Goal: Task Accomplishment & Management: Manage account settings

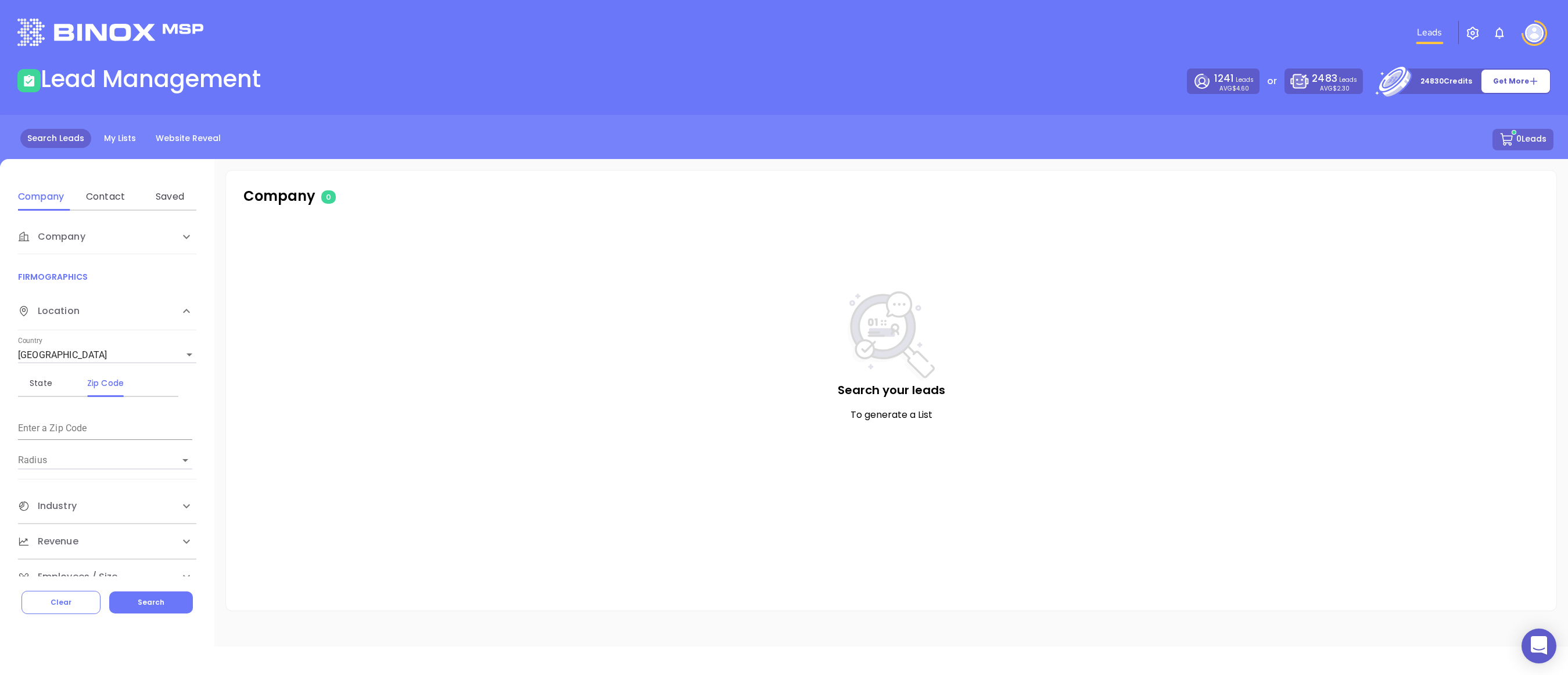
click at [1463, 33] on button "button" at bounding box center [1472, 32] width 28 height 21
click at [1476, 35] on img "button" at bounding box center [1472, 33] width 14 height 14
click at [1455, 92] on p "Sync Logs" at bounding box center [1458, 89] width 77 height 18
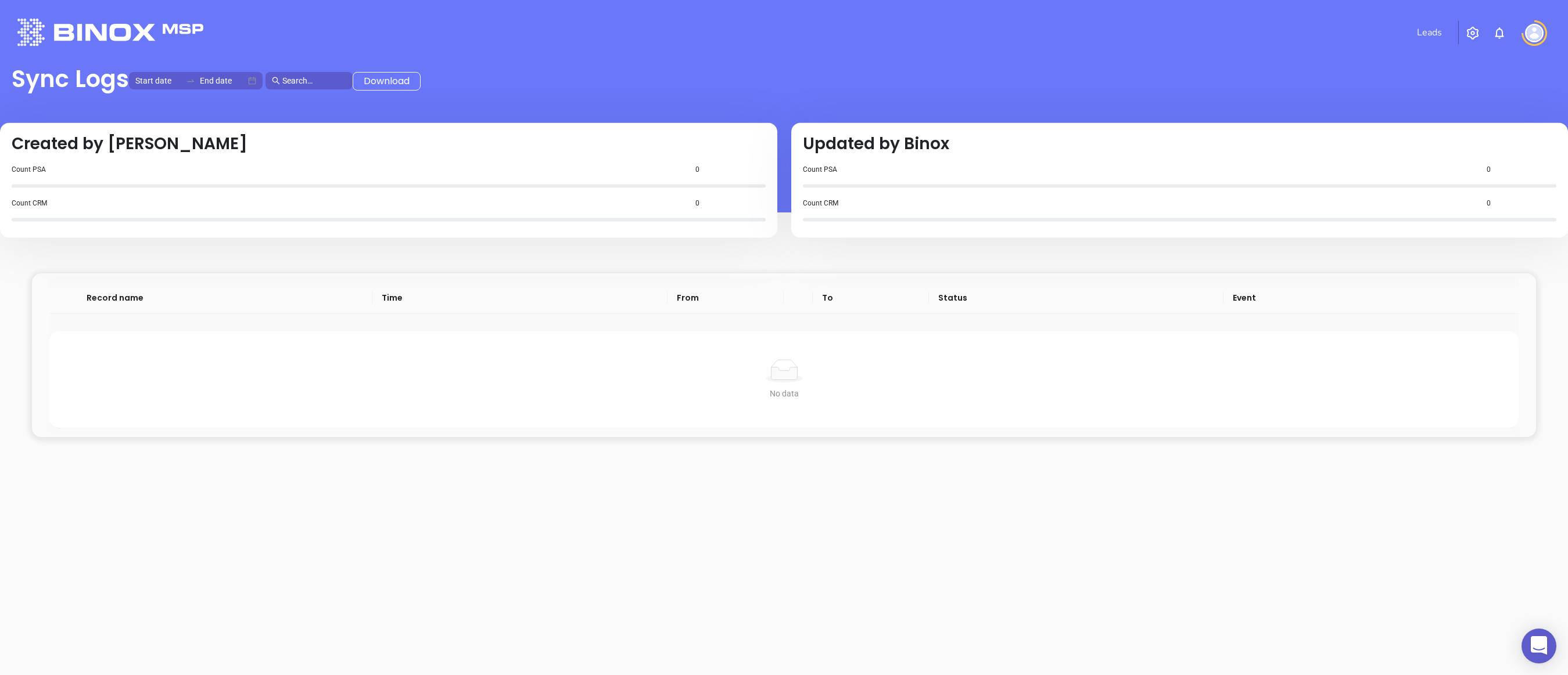
click at [349, 537] on div "Record name Time From To Status Event No data No data" at bounding box center [784, 489] width 1539 height 571
click at [1469, 30] on img "button" at bounding box center [1472, 33] width 14 height 14
click at [1458, 109] on span "Management" at bounding box center [1443, 109] width 62 height 23
click at [1444, 193] on p "Sync Filters" at bounding box center [1458, 195] width 77 height 18
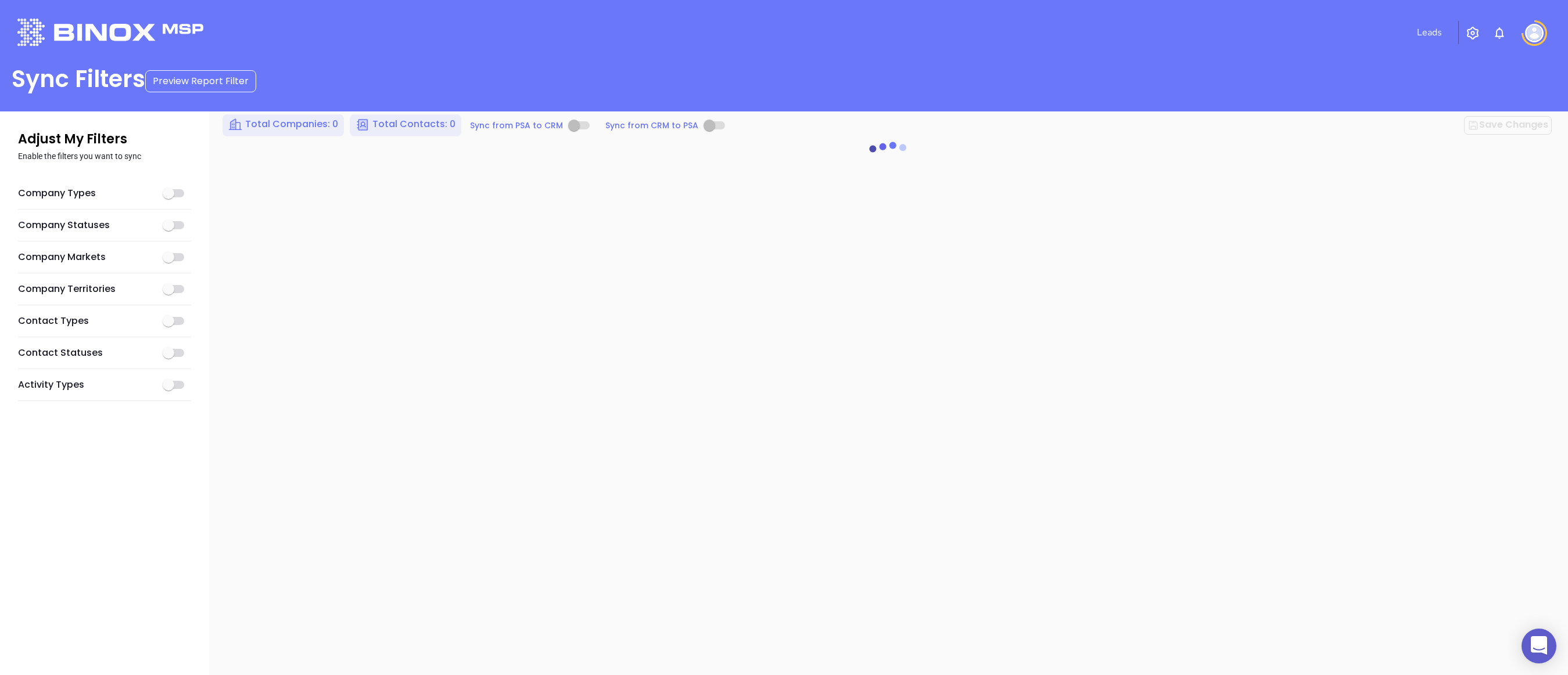
checkbox input "true"
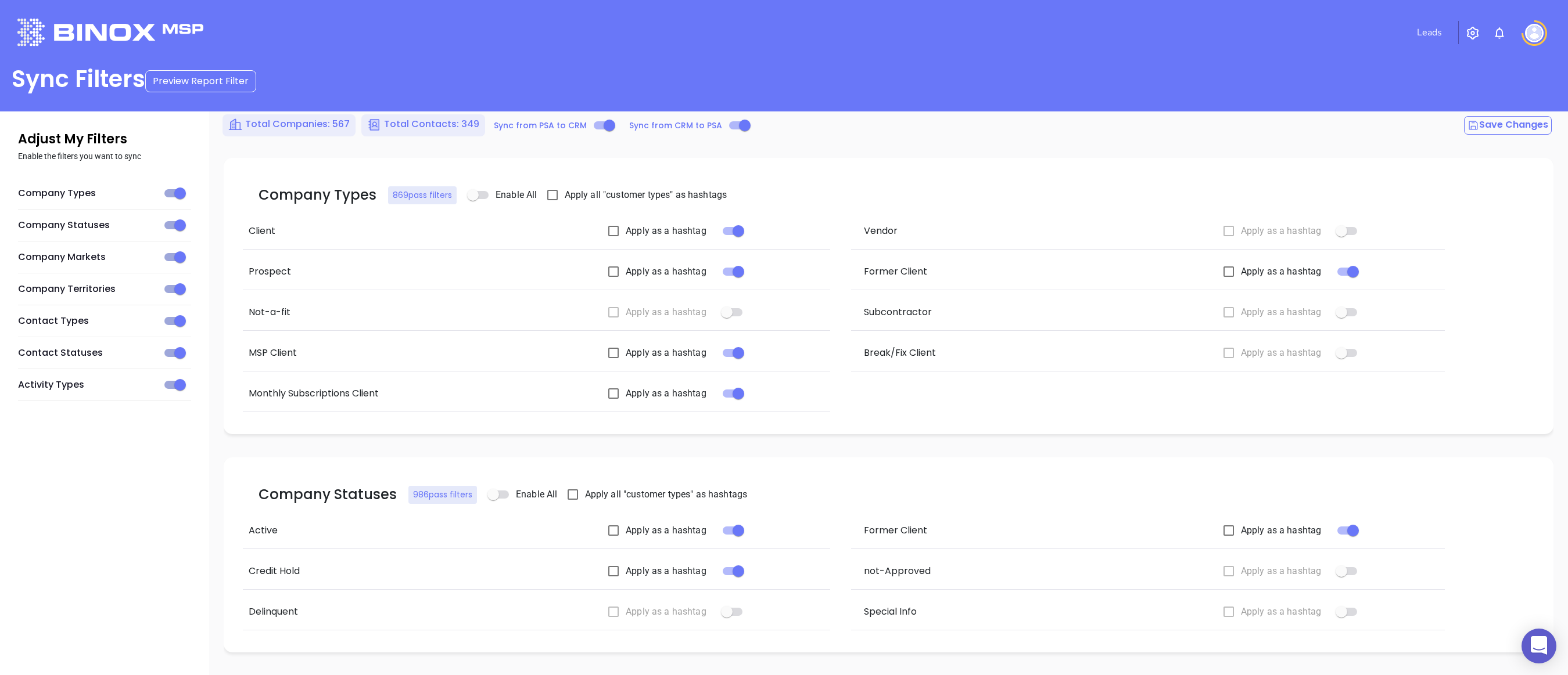
scroll to position [4, 0]
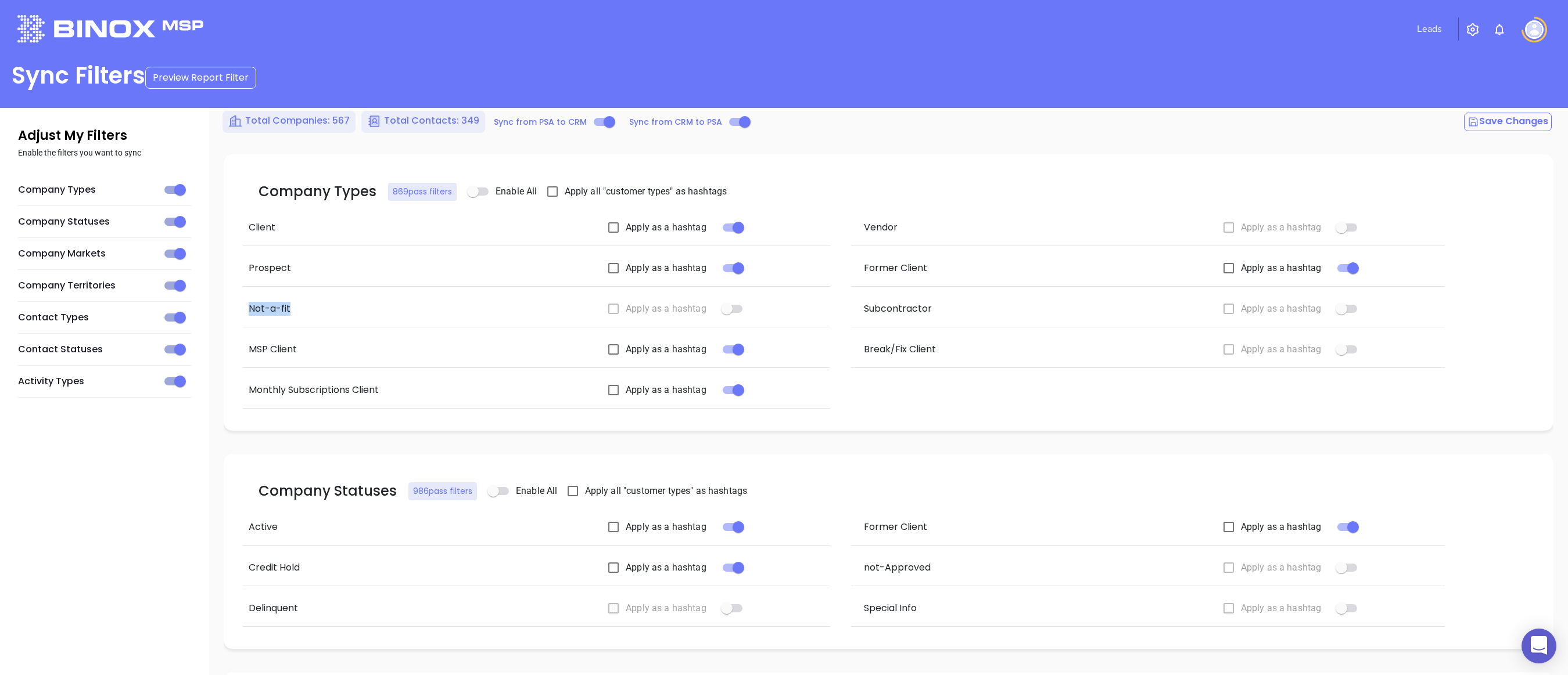
drag, startPoint x: 257, startPoint y: 306, endPoint x: 326, endPoint y: 305, distance: 69.0
click at [326, 305] on p "Not-a-fit" at bounding box center [387, 308] width 277 height 14
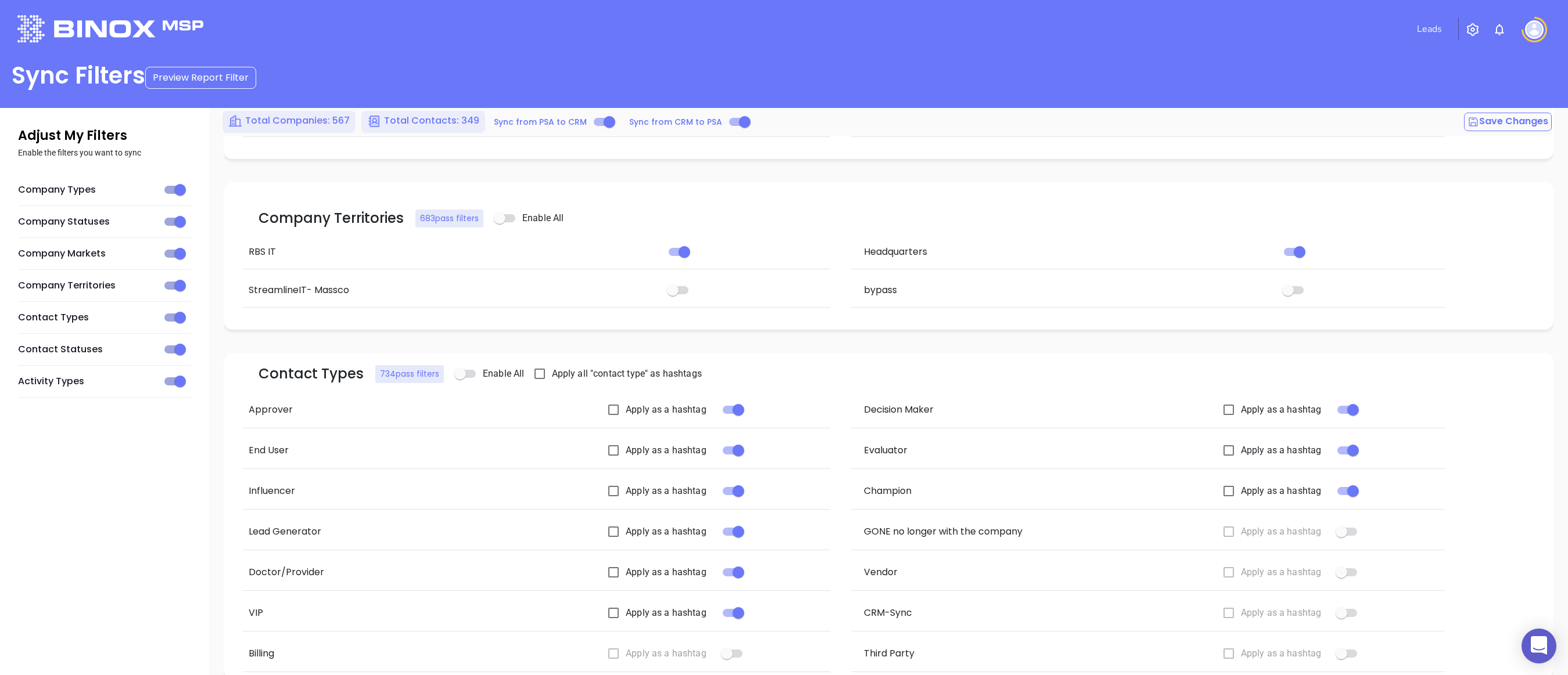
scroll to position [16, 0]
click at [307, 412] on div "Approver" at bounding box center [387, 410] width 291 height 14
click at [728, 451] on input "primary checkbox" at bounding box center [738, 451] width 66 height 22
checkbox input "false"
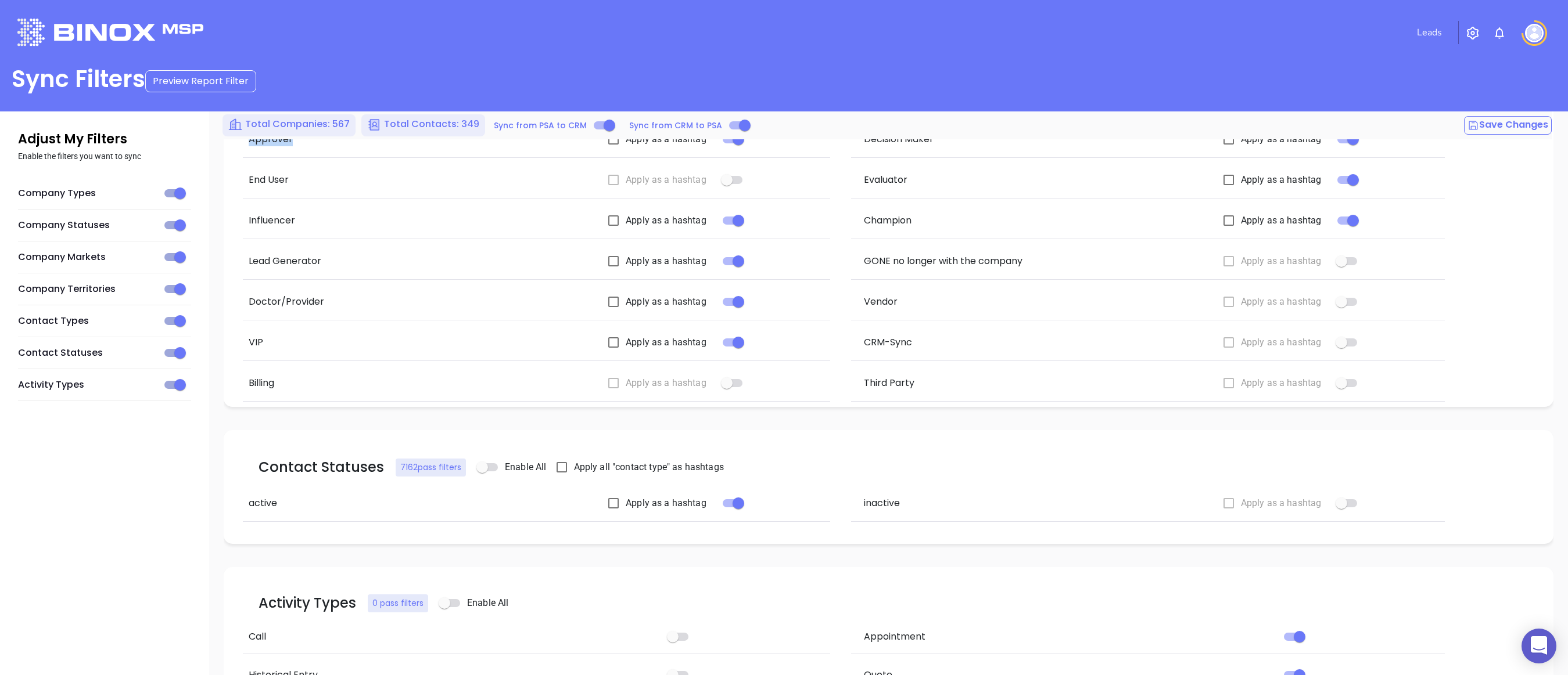
scroll to position [1045, 0]
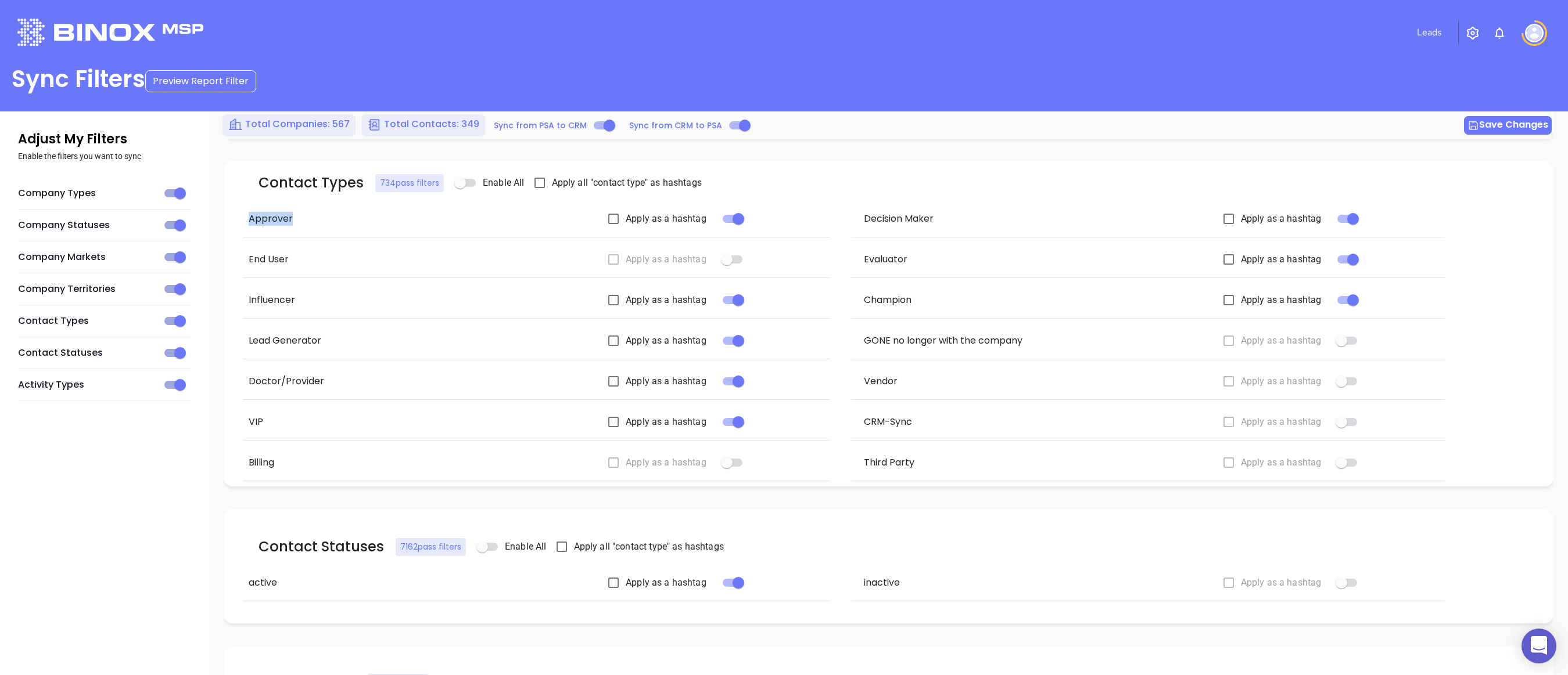
click at [1491, 118] on button "Save Changes" at bounding box center [1508, 125] width 88 height 18
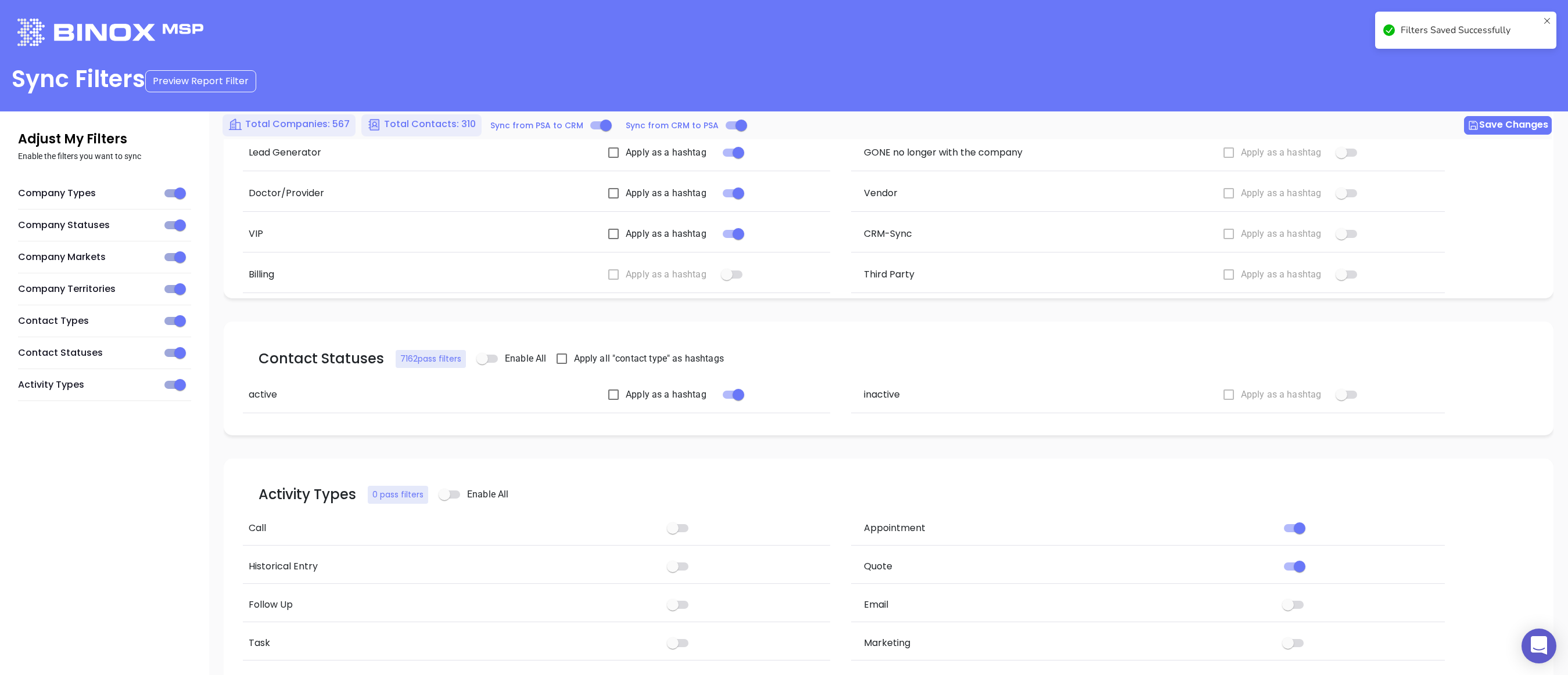
scroll to position [205, 0]
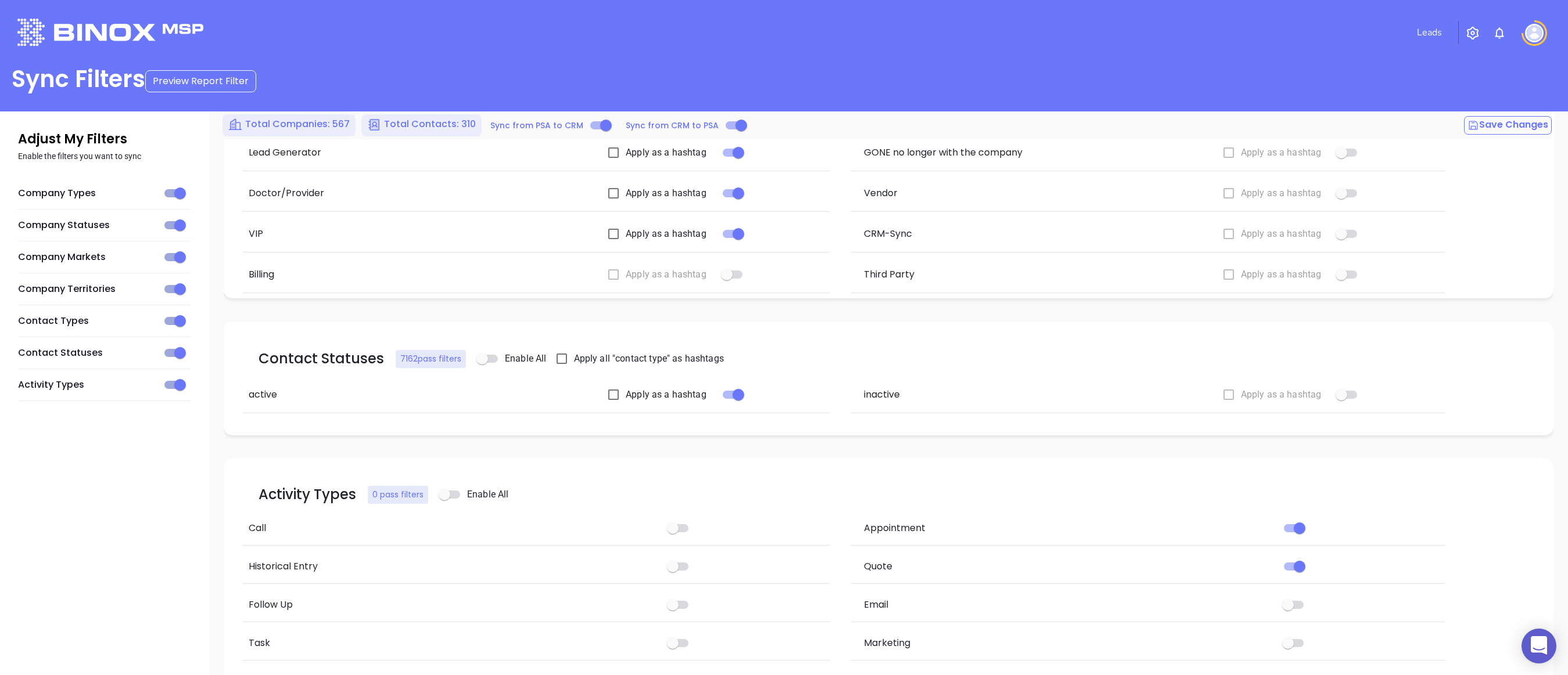
click at [1481, 37] on button "button" at bounding box center [1472, 32] width 28 height 21
click at [1479, 37] on img "button" at bounding box center [1472, 33] width 14 height 14
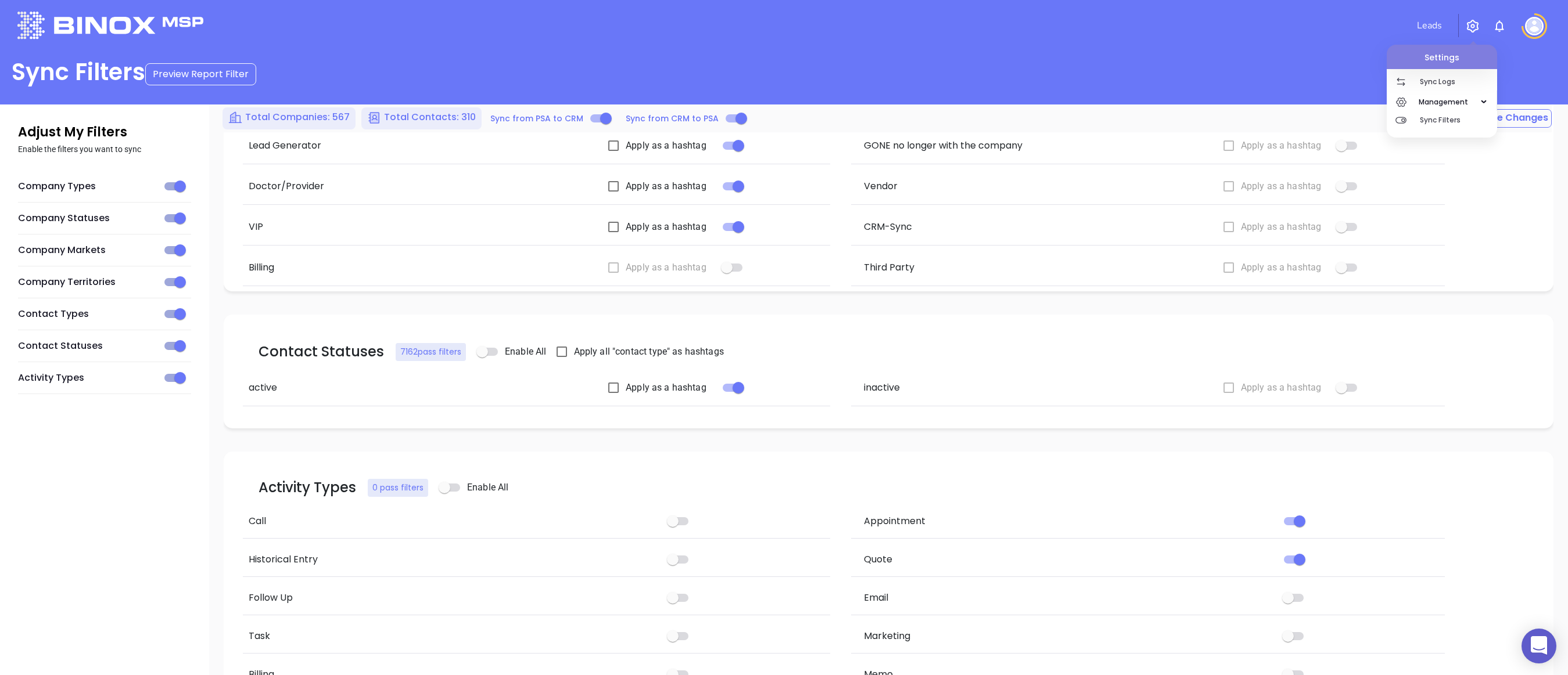
scroll to position [0, 0]
